Goal: Find specific page/section: Find specific page/section

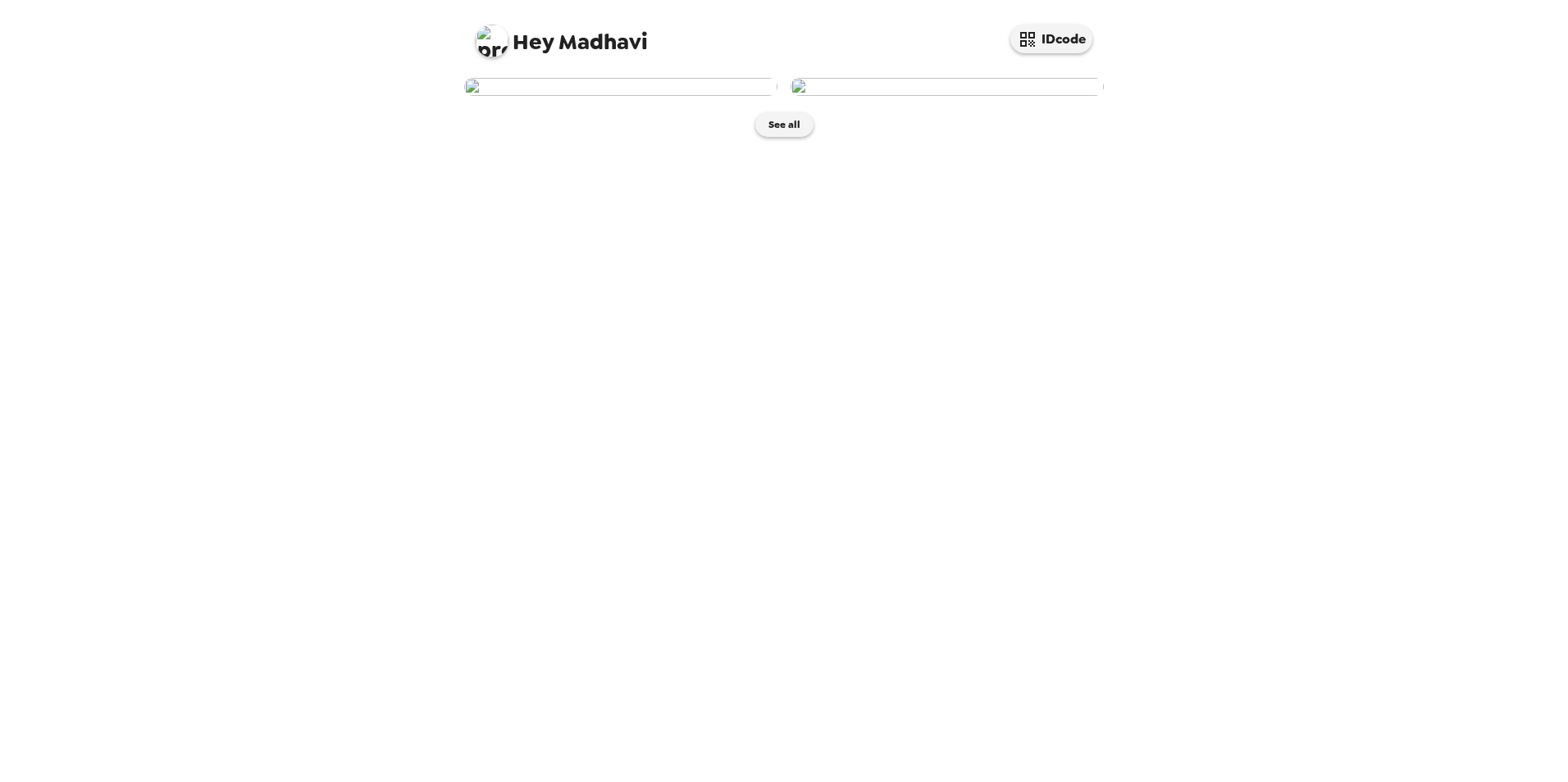
click at [649, 96] on img at bounding box center [620, 86] width 313 height 18
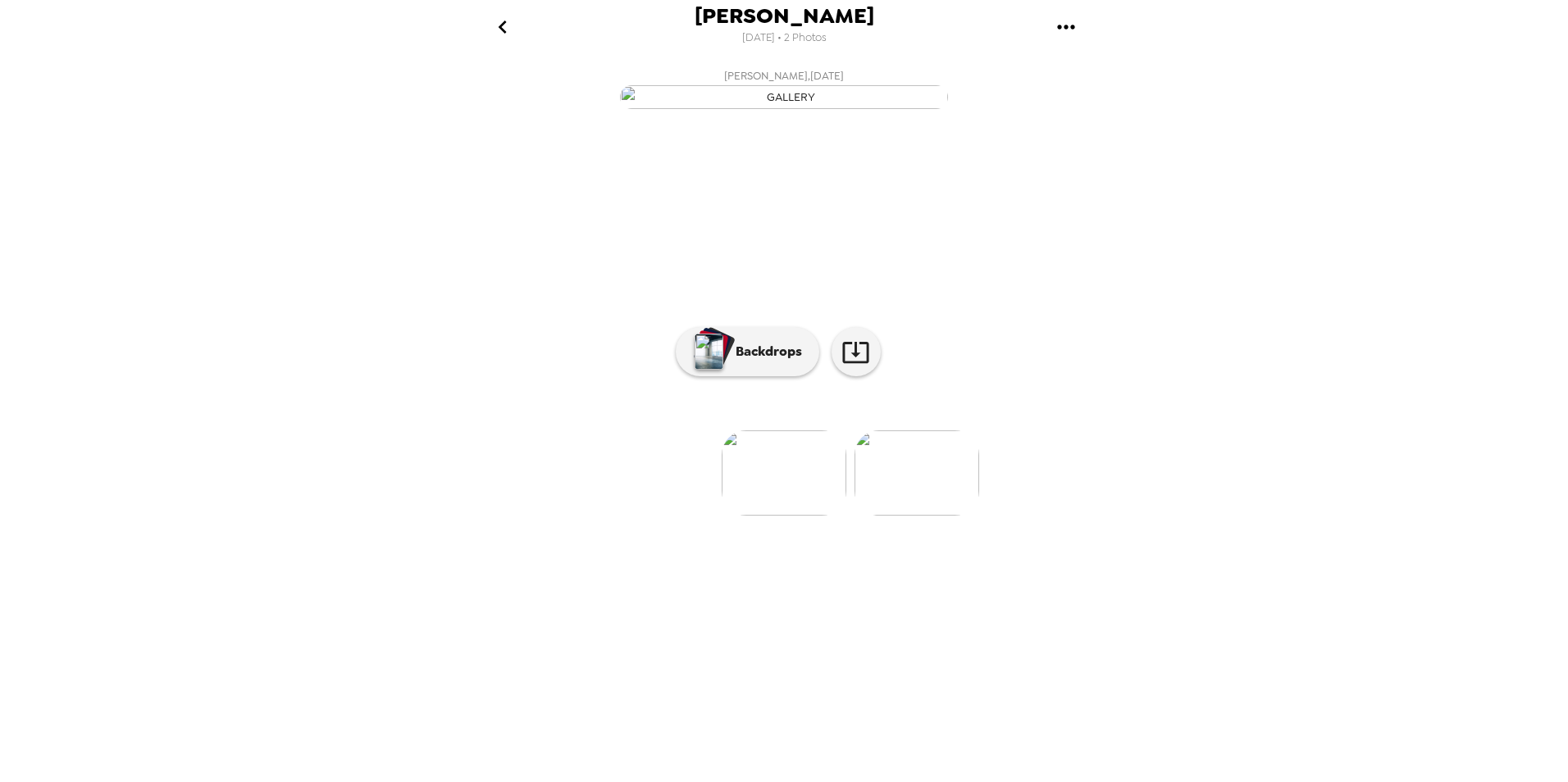
click at [923, 516] on img at bounding box center [916, 473] width 125 height 85
click at [653, 516] on img at bounding box center [653, 473] width 125 height 85
click at [910, 516] on img at bounding box center [916, 473] width 125 height 85
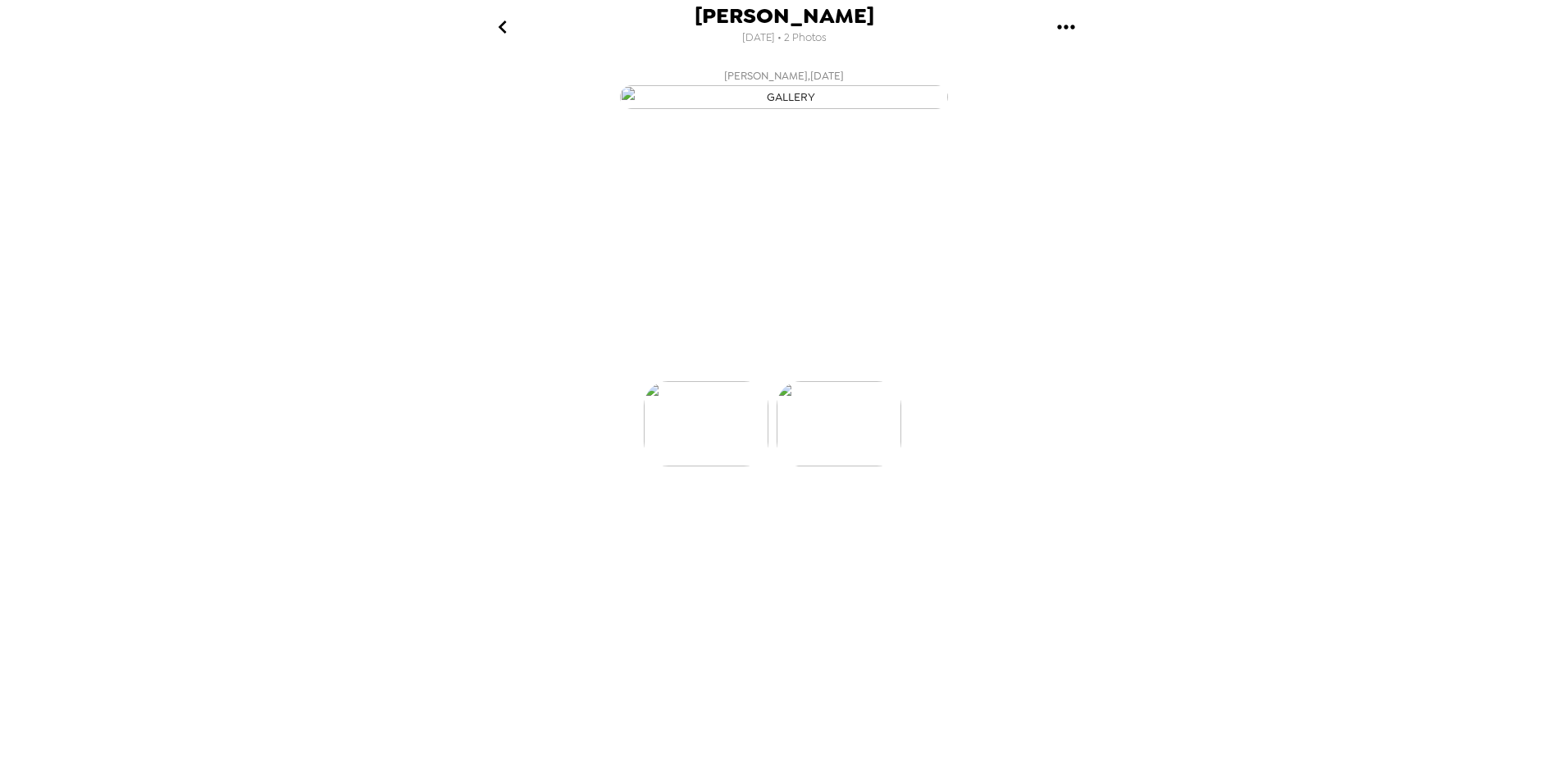
scroll to position [0, 131]
click at [661, 516] on img at bounding box center [653, 473] width 125 height 85
click at [758, 362] on p "Backdrops" at bounding box center [764, 352] width 75 height 20
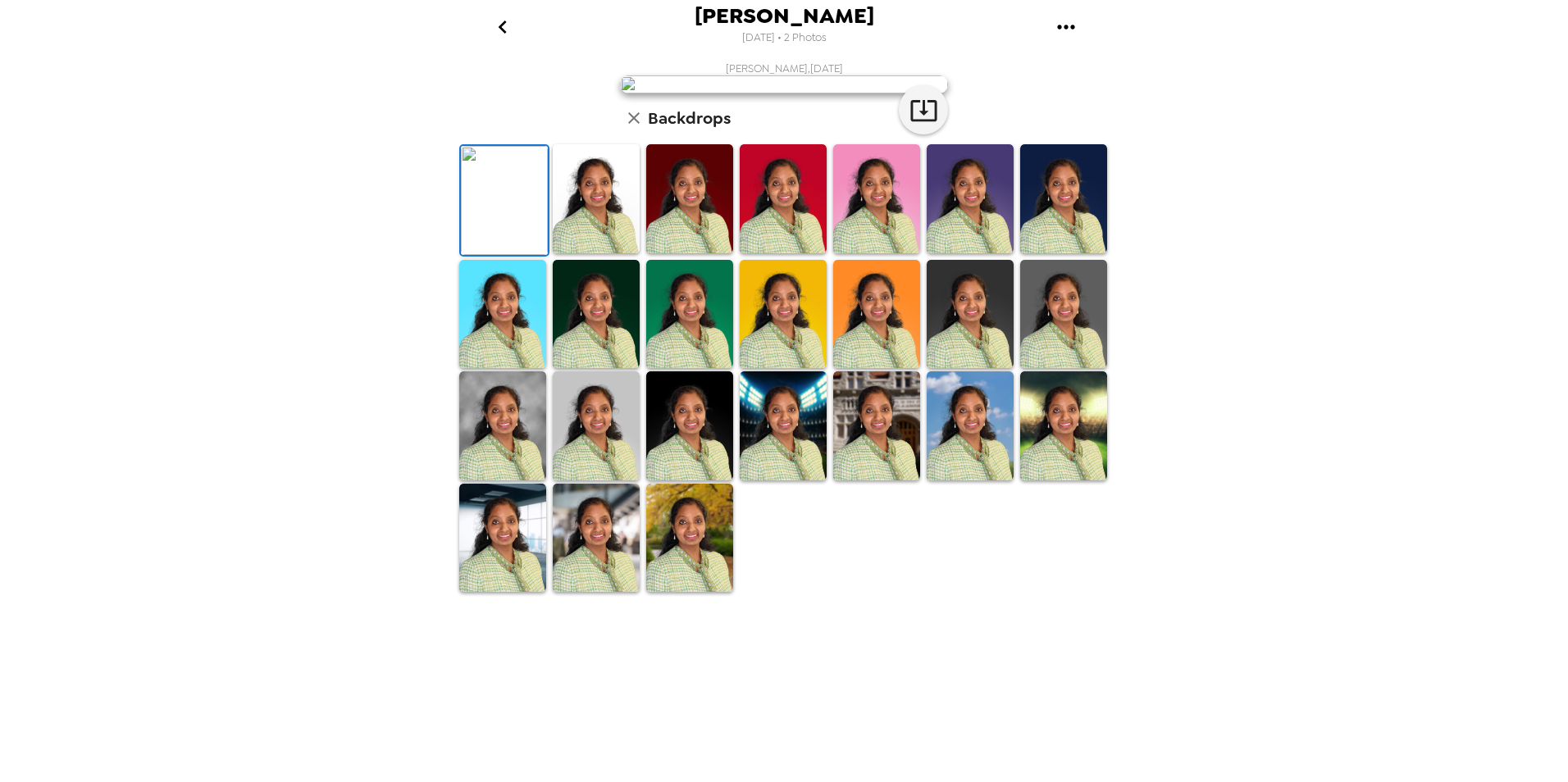
scroll to position [203, 0]
click at [689, 593] on img at bounding box center [690, 538] width 87 height 109
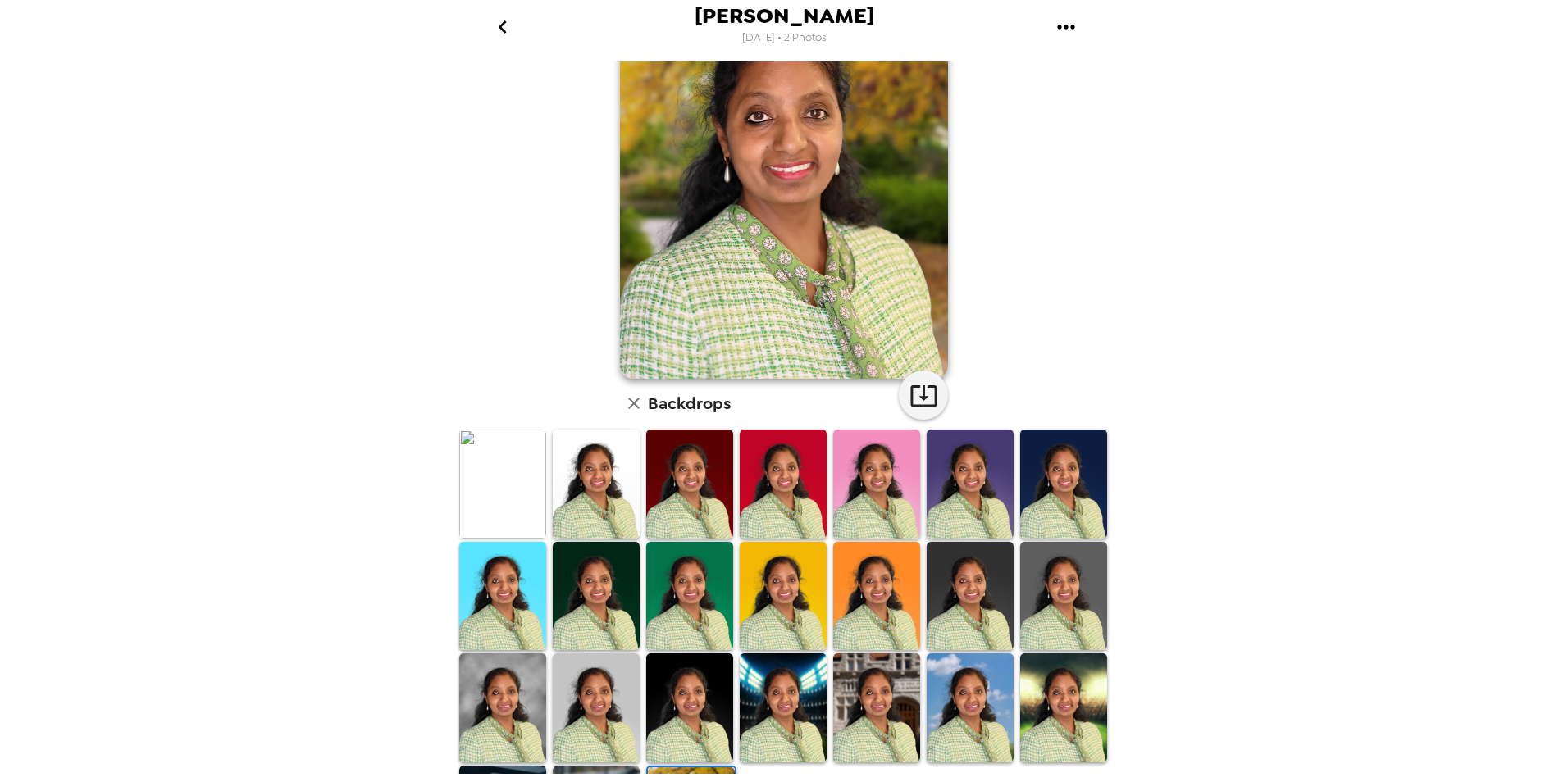
scroll to position [0, 0]
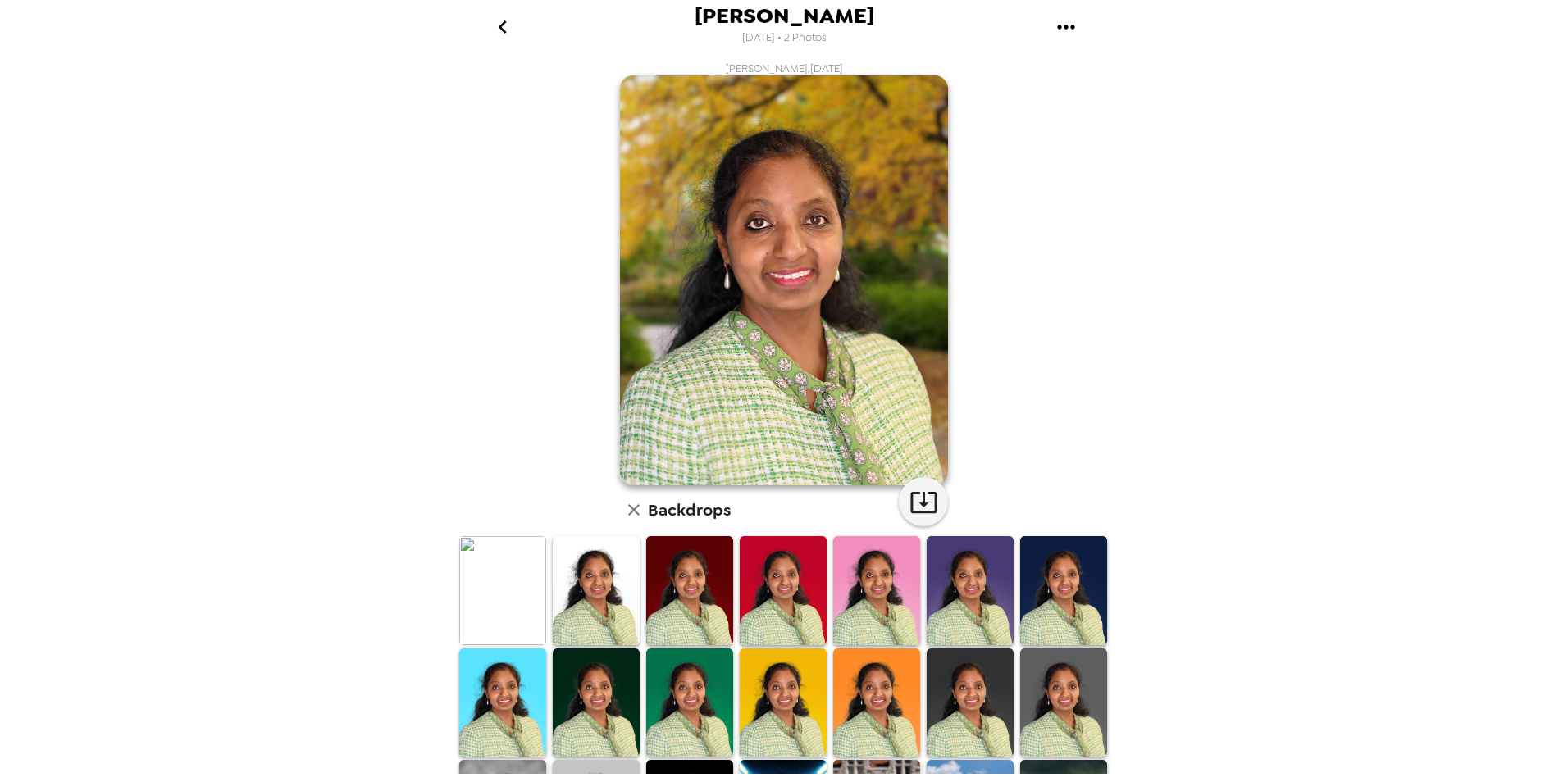
click at [498, 32] on icon "go back" at bounding box center [502, 26] width 26 height 26
